Goal: Task Accomplishment & Management: Use online tool/utility

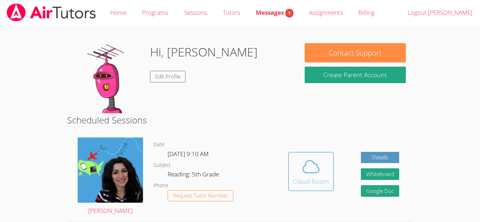
click at [321, 172] on span at bounding box center [311, 167] width 36 height 20
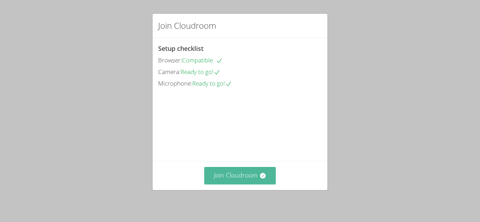
click at [237, 173] on button "Join Cloudroom" at bounding box center [240, 175] width 72 height 17
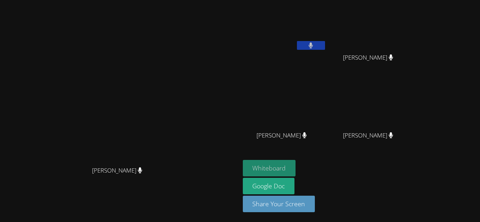
click at [296, 169] on button "Whiteboard" at bounding box center [269, 168] width 53 height 17
click at [147, 163] on video at bounding box center [119, 97] width 105 height 132
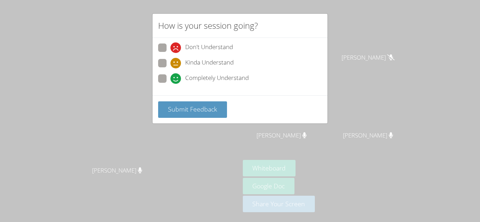
click at [215, 82] on span "Completely Understand" at bounding box center [217, 78] width 64 height 11
click at [176, 80] on input "Completely Understand" at bounding box center [173, 77] width 6 height 6
radio input "true"
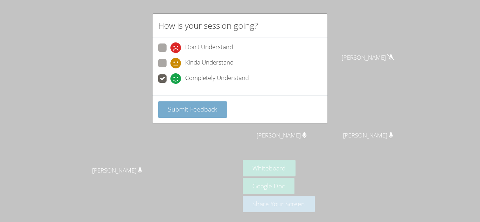
click at [216, 107] on button "Submit Feedback" at bounding box center [192, 109] width 69 height 17
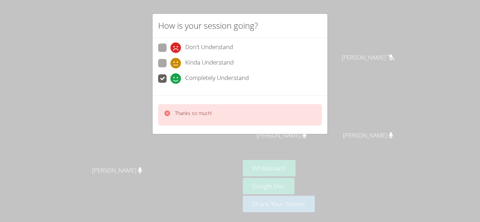
click at [165, 112] on icon at bounding box center [167, 114] width 6 height 6
